Goal: Transaction & Acquisition: Purchase product/service

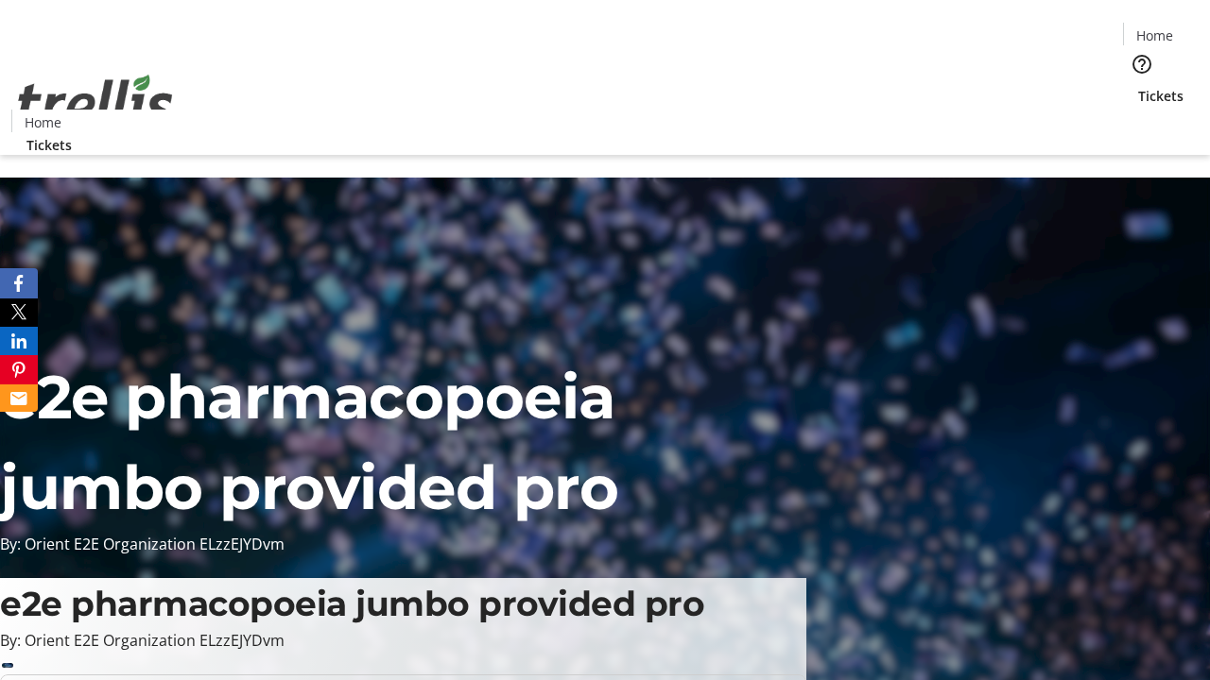
click at [1138, 86] on span "Tickets" at bounding box center [1160, 96] width 45 height 20
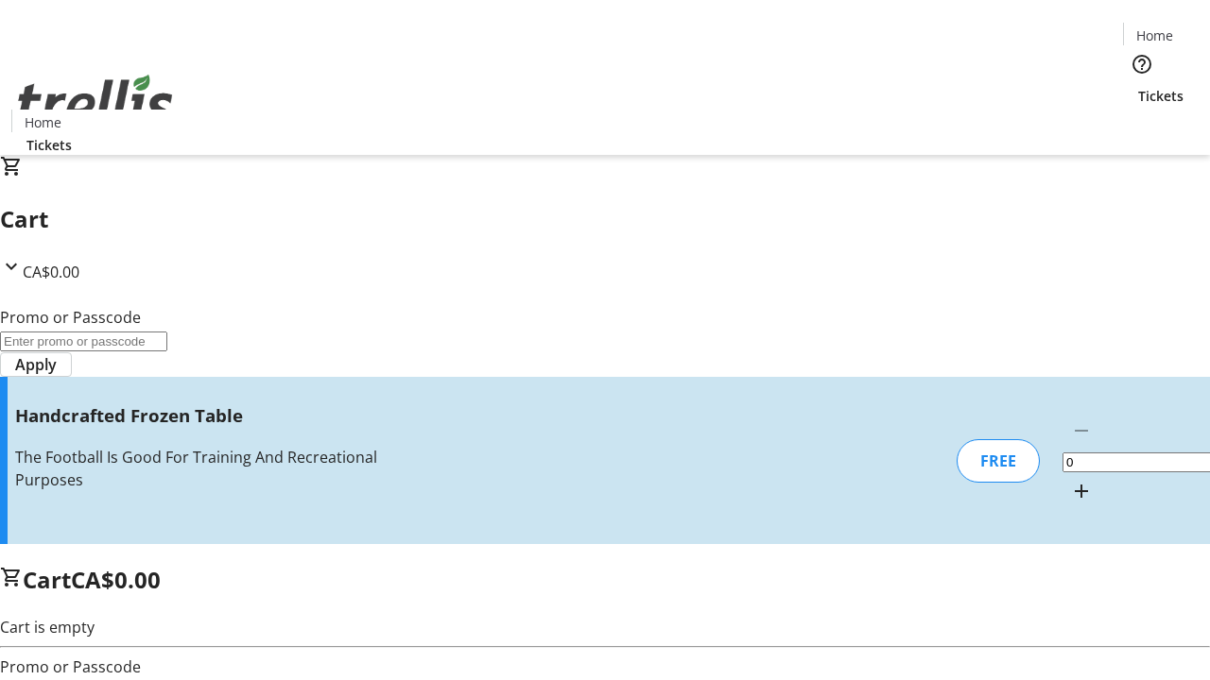
click at [1070, 480] on mat-icon "Increment by one" at bounding box center [1081, 491] width 23 height 23
type input "1"
